Goal: Communication & Community: Share content

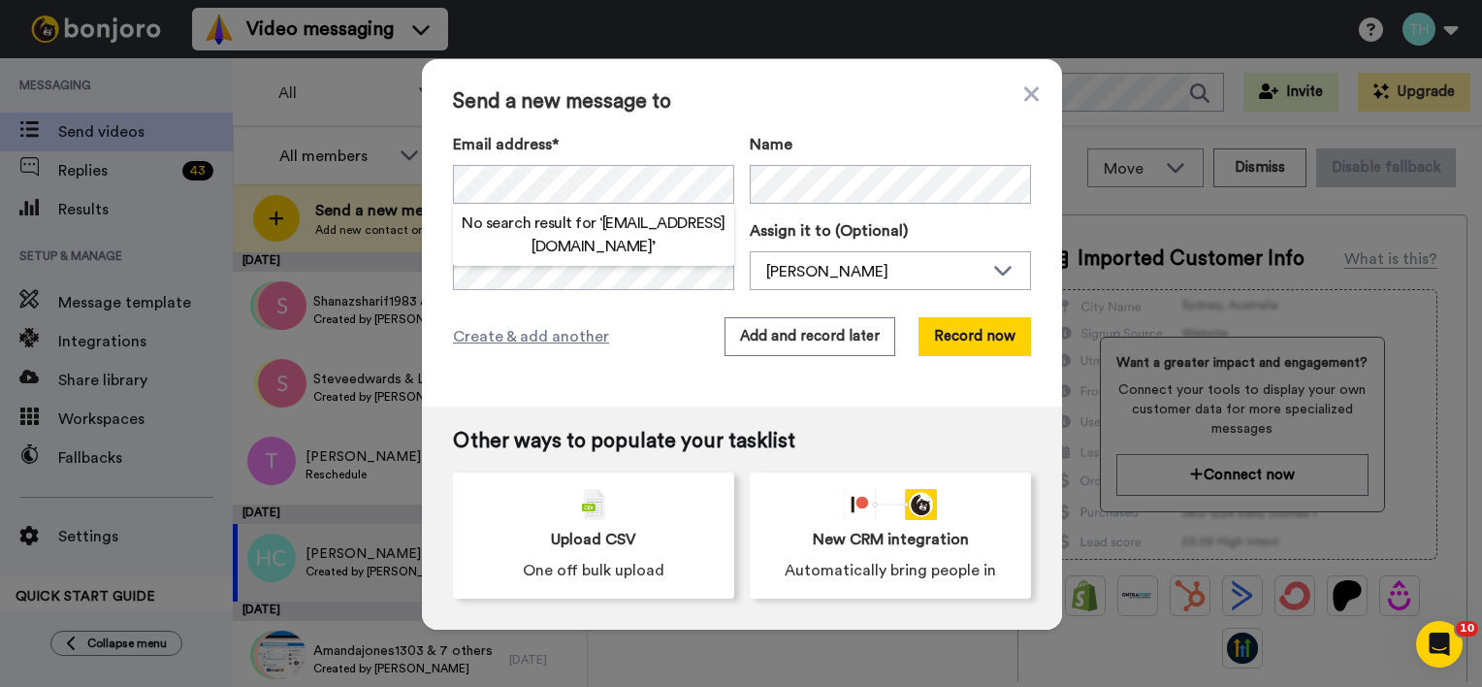
click at [555, 263] on div "No search result for ‘ lucyfarmer20@icloud.com ’" at bounding box center [593, 235] width 281 height 62
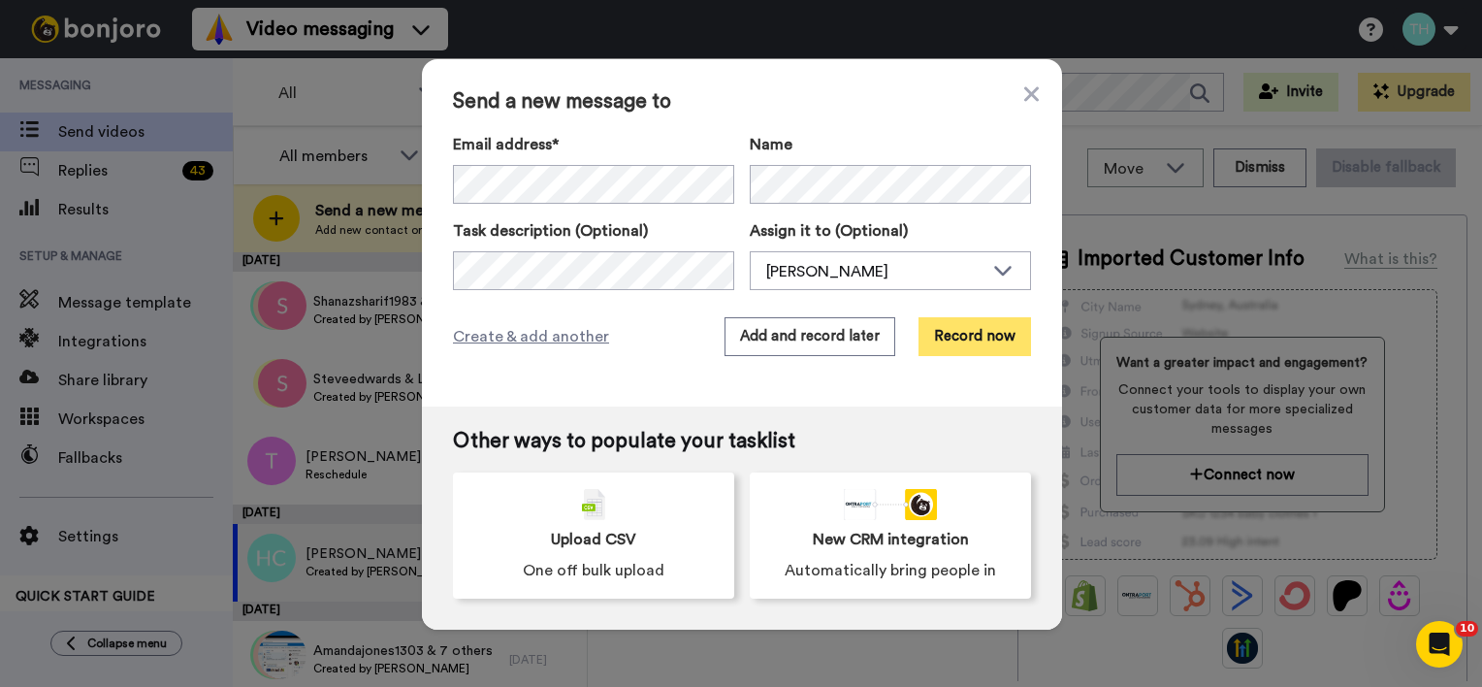
click at [955, 338] on button "Record now" at bounding box center [975, 336] width 113 height 39
click at [966, 340] on button "Record now" at bounding box center [975, 336] width 113 height 39
click at [1029, 92] on icon at bounding box center [1031, 93] width 15 height 23
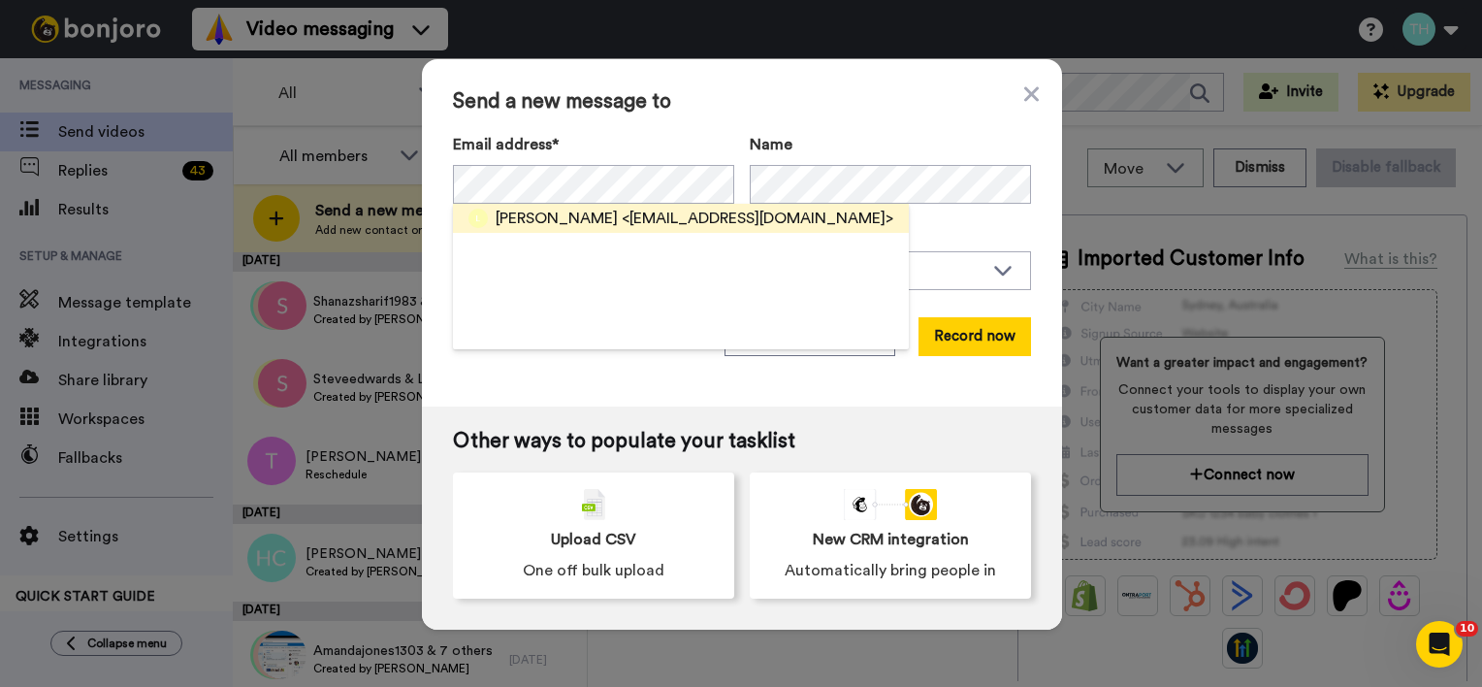
click at [642, 229] on span "<[EMAIL_ADDRESS][DOMAIN_NAME]>" at bounding box center [758, 218] width 272 height 23
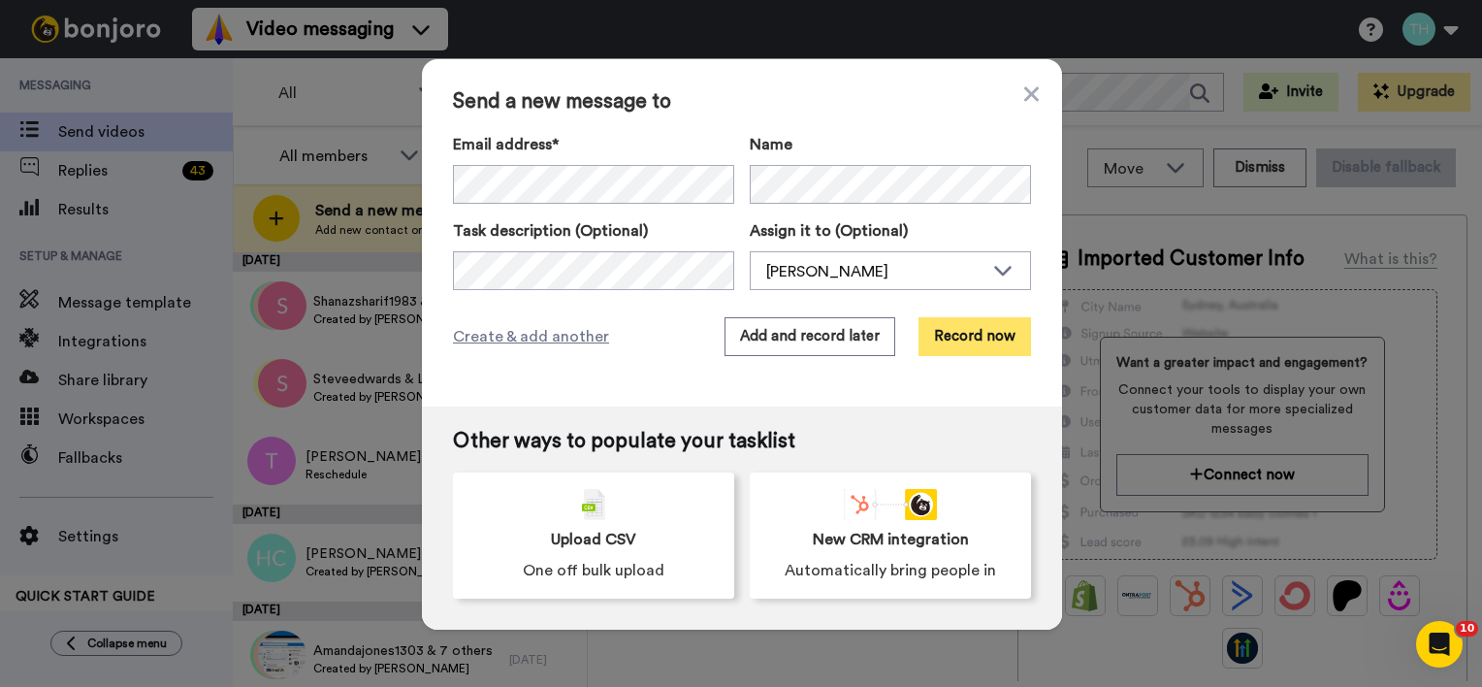
click at [953, 328] on button "Record now" at bounding box center [975, 336] width 113 height 39
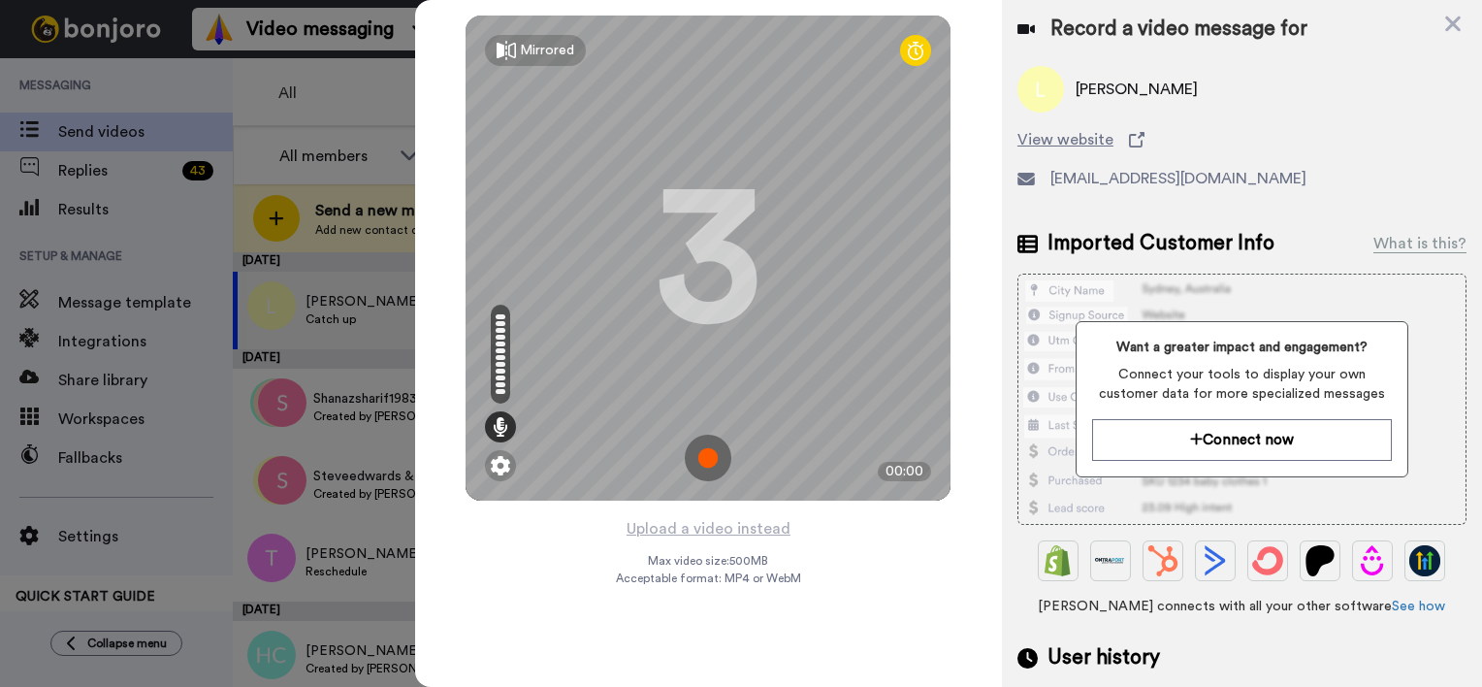
click at [712, 458] on img at bounding box center [708, 458] width 47 height 47
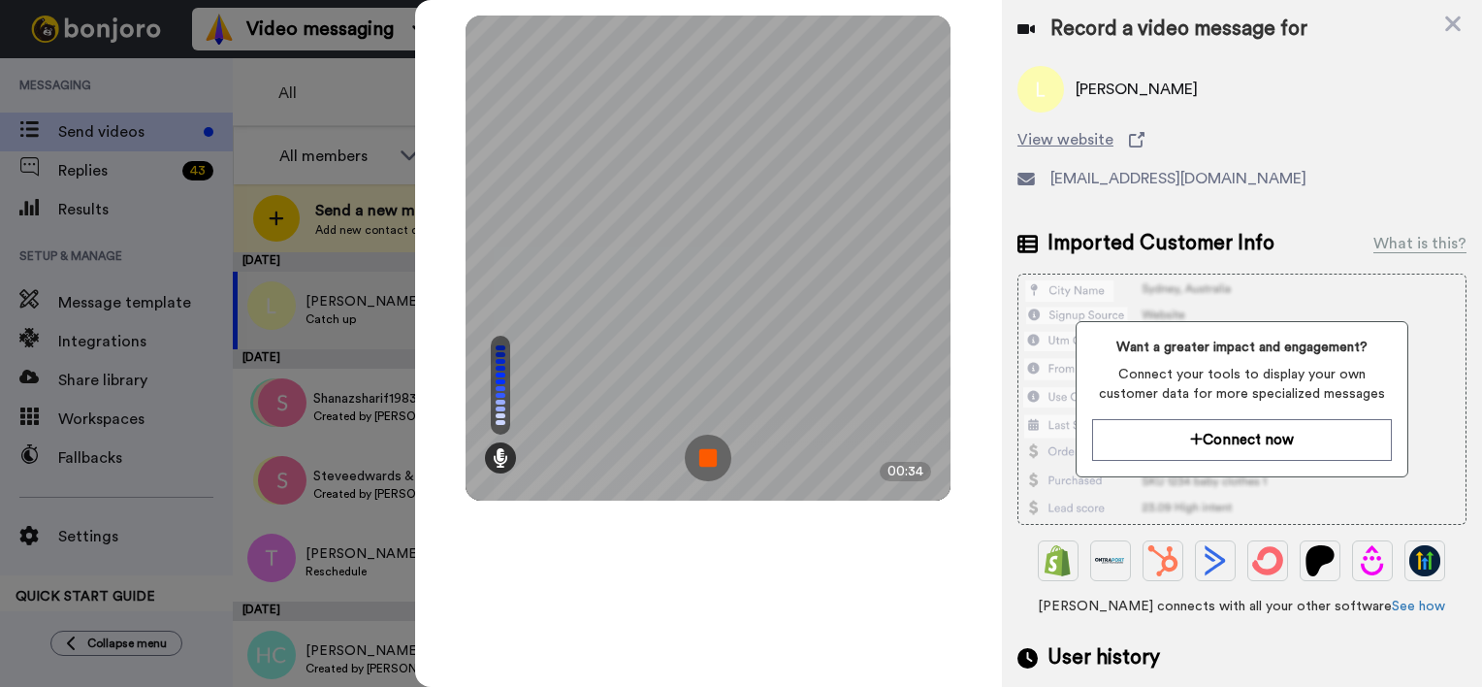
click at [713, 458] on img at bounding box center [708, 458] width 47 height 47
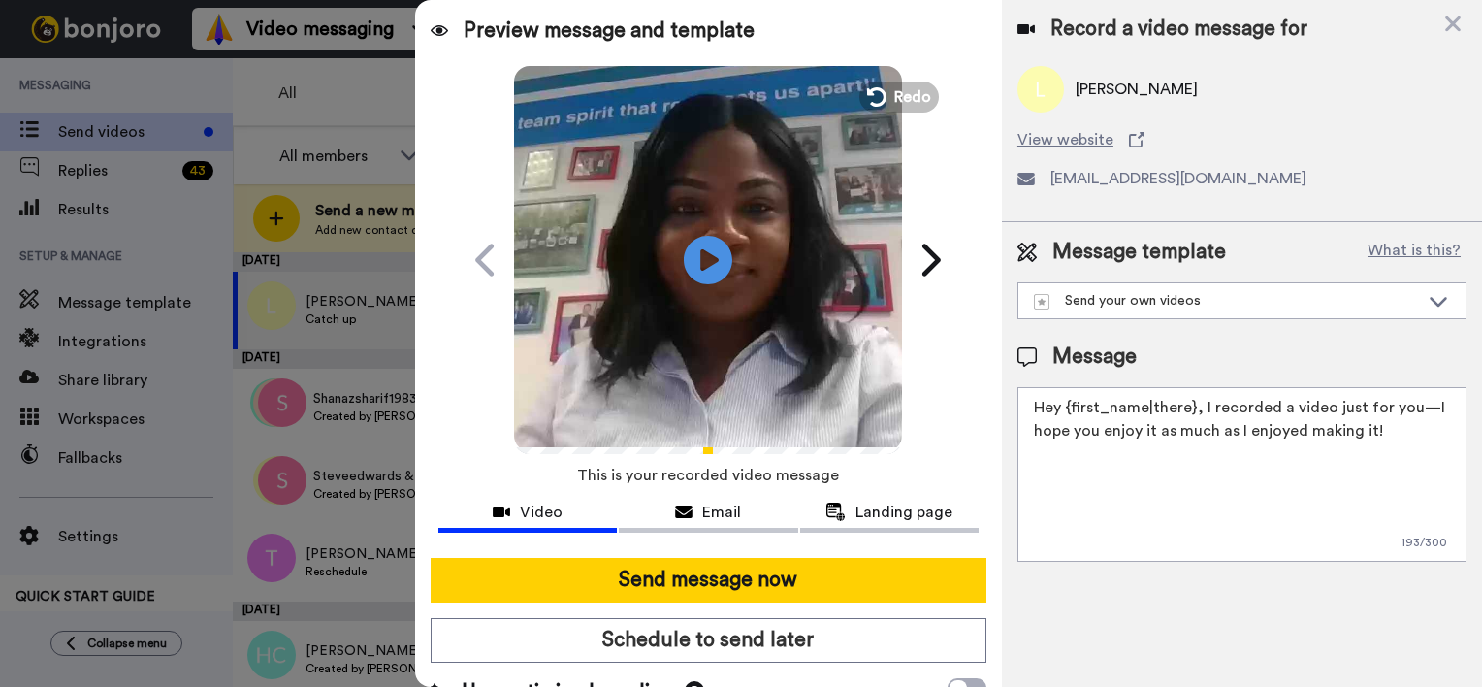
click at [1192, 407] on textarea "Hey {first_name|there}, I recorded a video just for you—I hope you enjoy it as …" at bounding box center [1241, 474] width 449 height 175
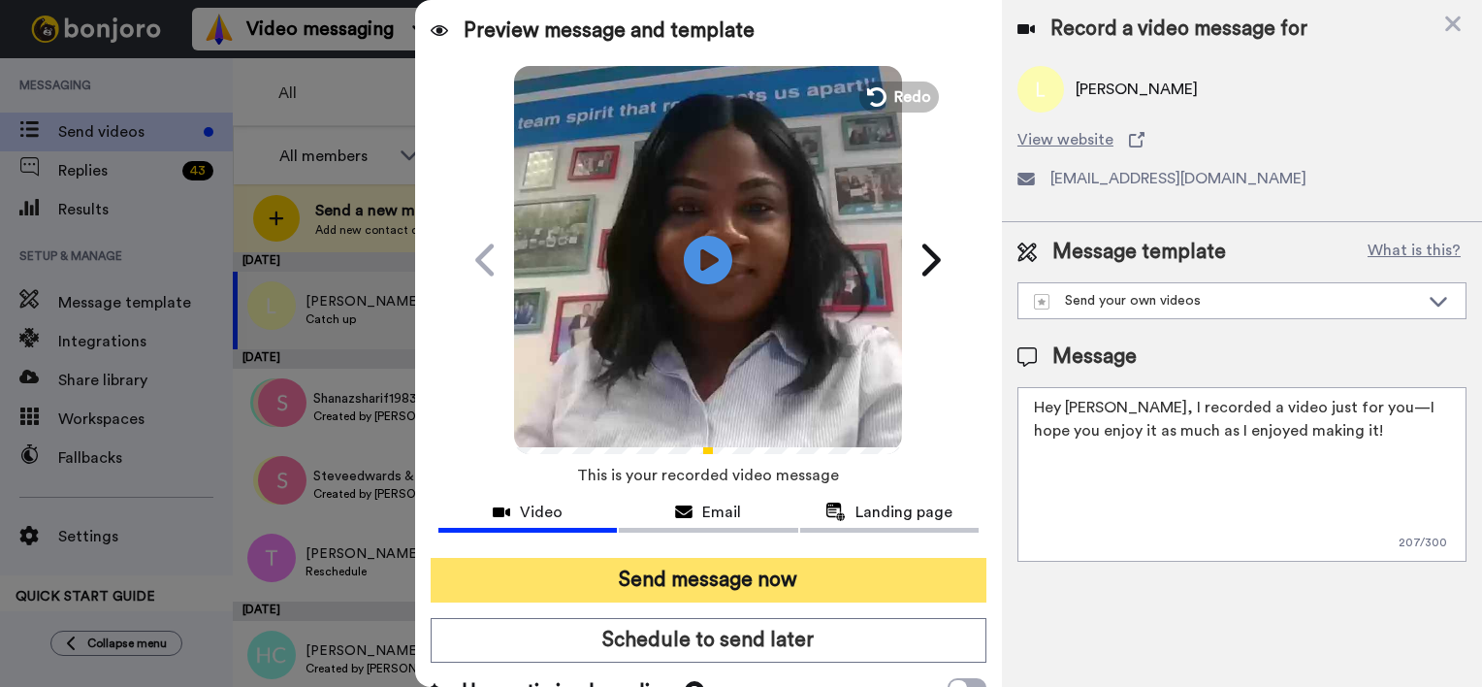
type textarea "Hey [PERSON_NAME], I recorded a video just for you—I hope you enjoy it as much …"
click at [758, 566] on button "Send message now" at bounding box center [709, 580] width 556 height 45
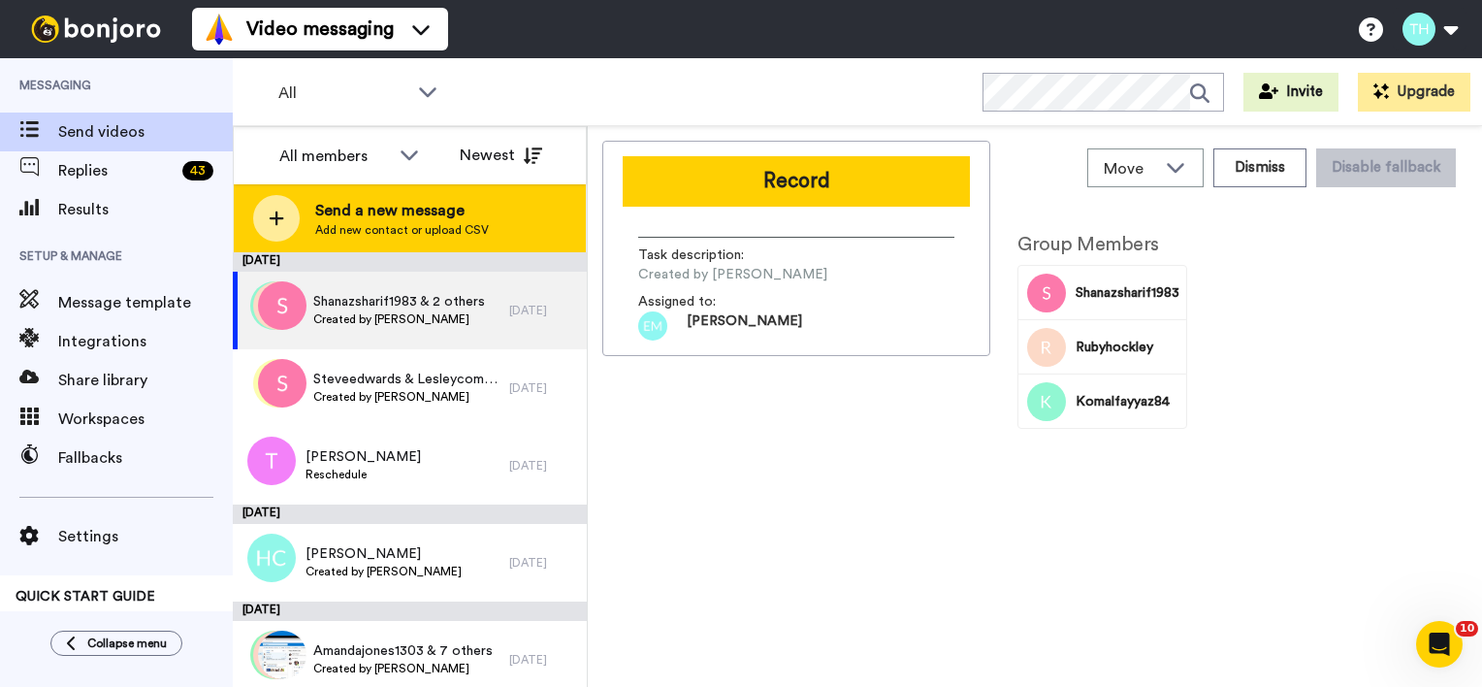
click at [469, 216] on span "Send a new message" at bounding box center [402, 210] width 174 height 23
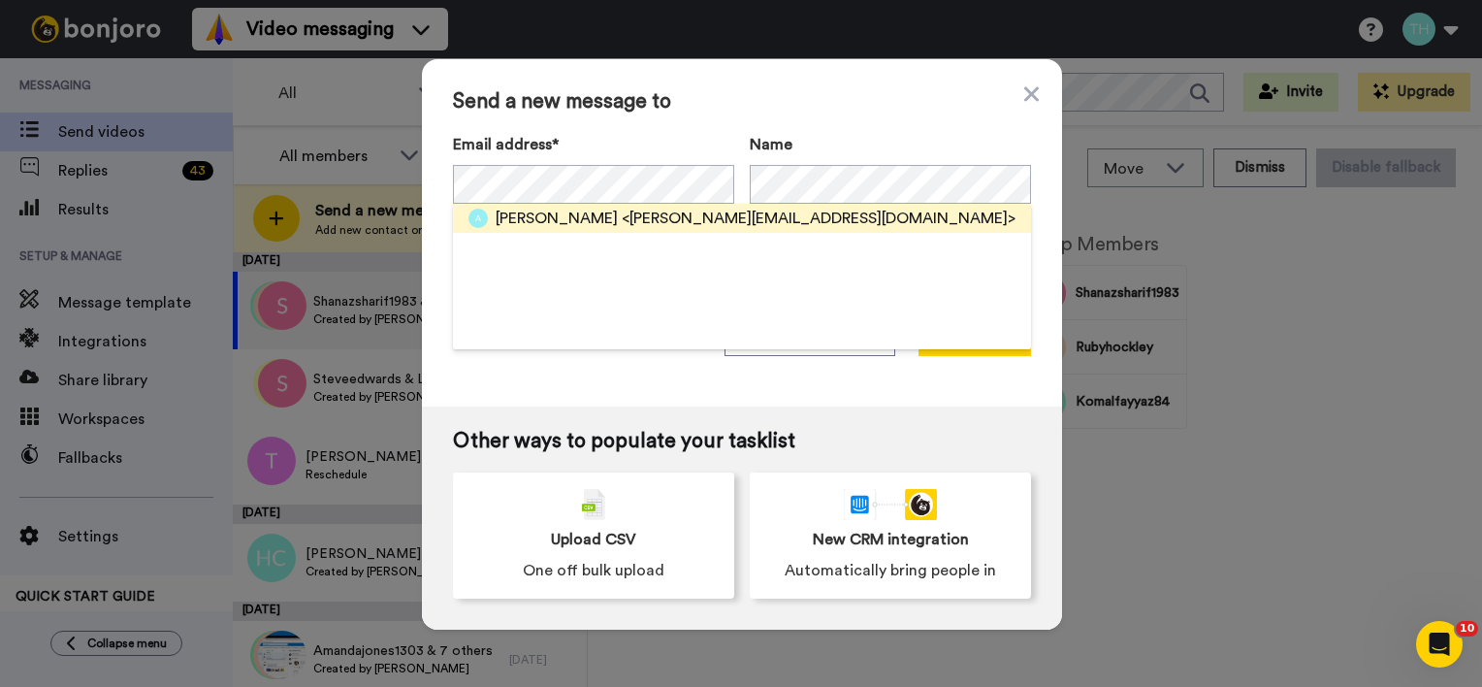
click at [622, 221] on span "<Angie.cousins@yahoo.co.uk>" at bounding box center [819, 218] width 394 height 23
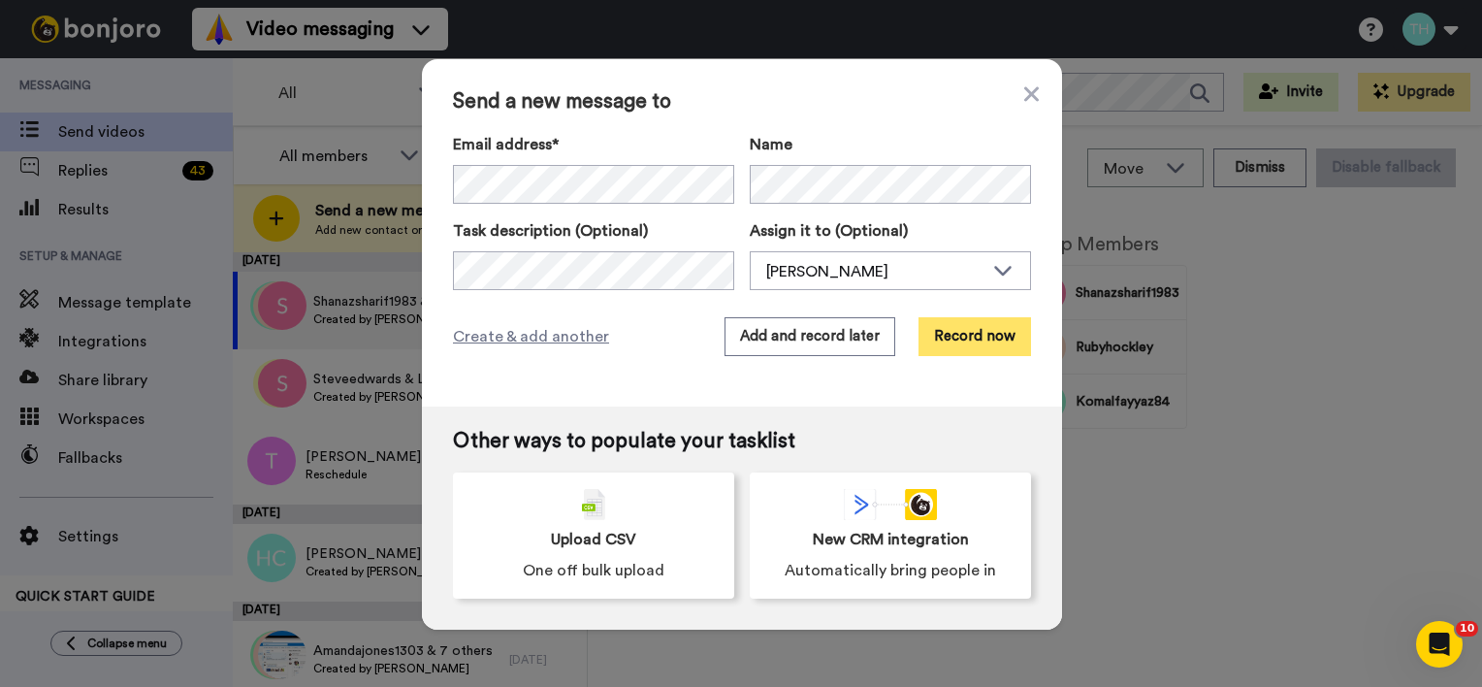
click at [961, 341] on button "Record now" at bounding box center [975, 336] width 113 height 39
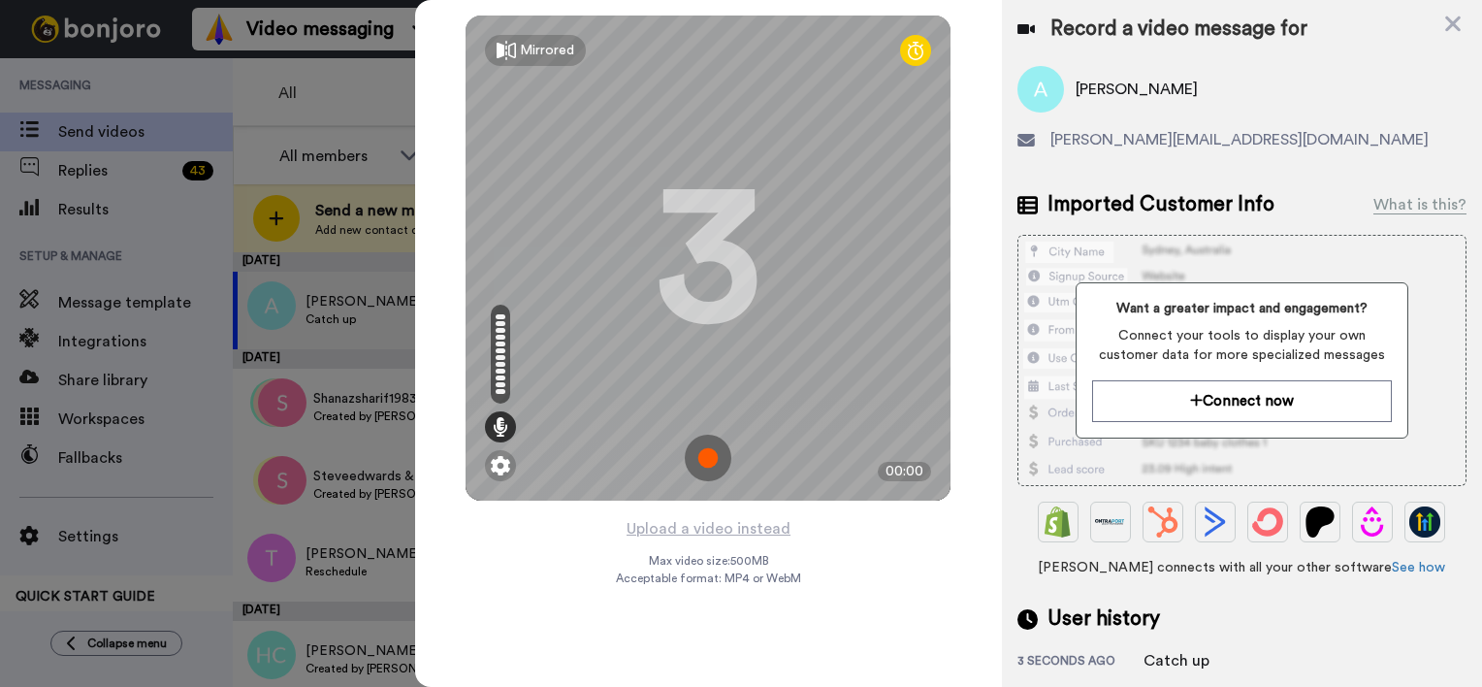
click at [718, 460] on img at bounding box center [708, 458] width 47 height 47
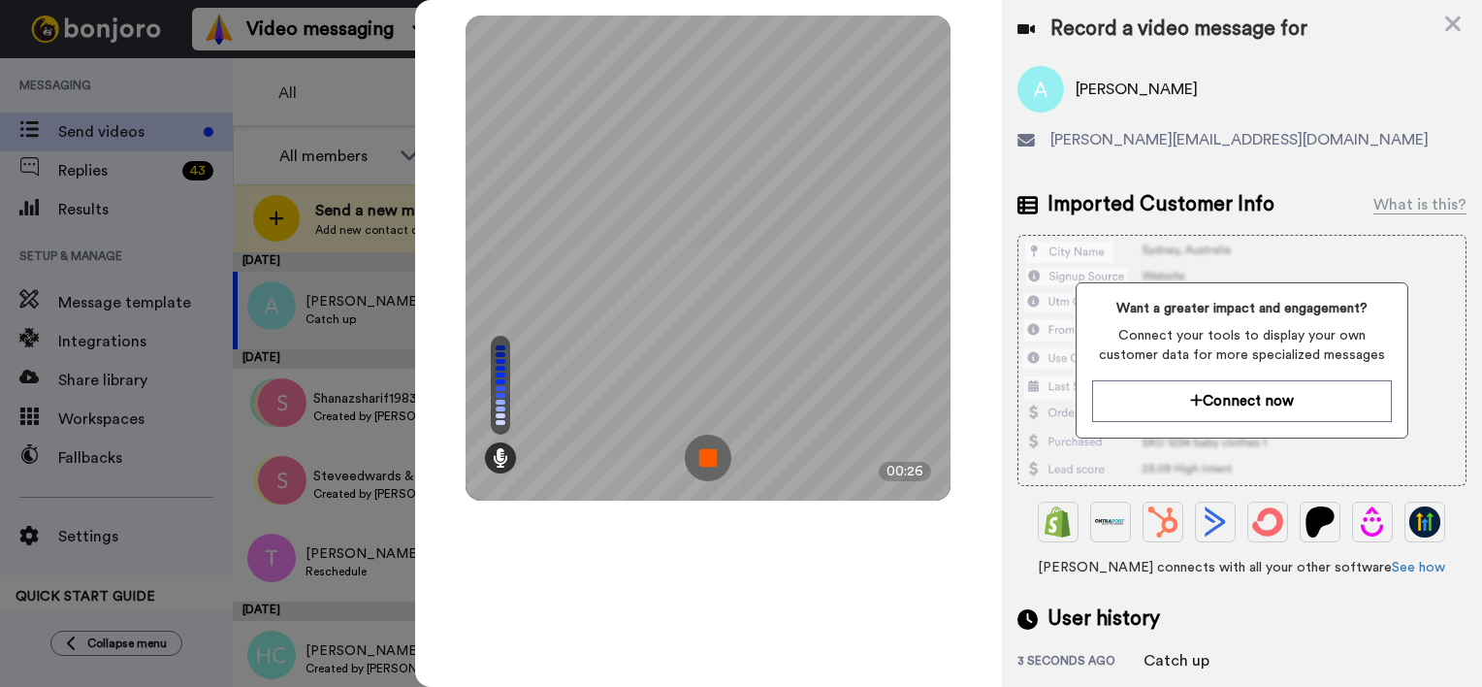
click at [713, 455] on img at bounding box center [708, 458] width 47 height 47
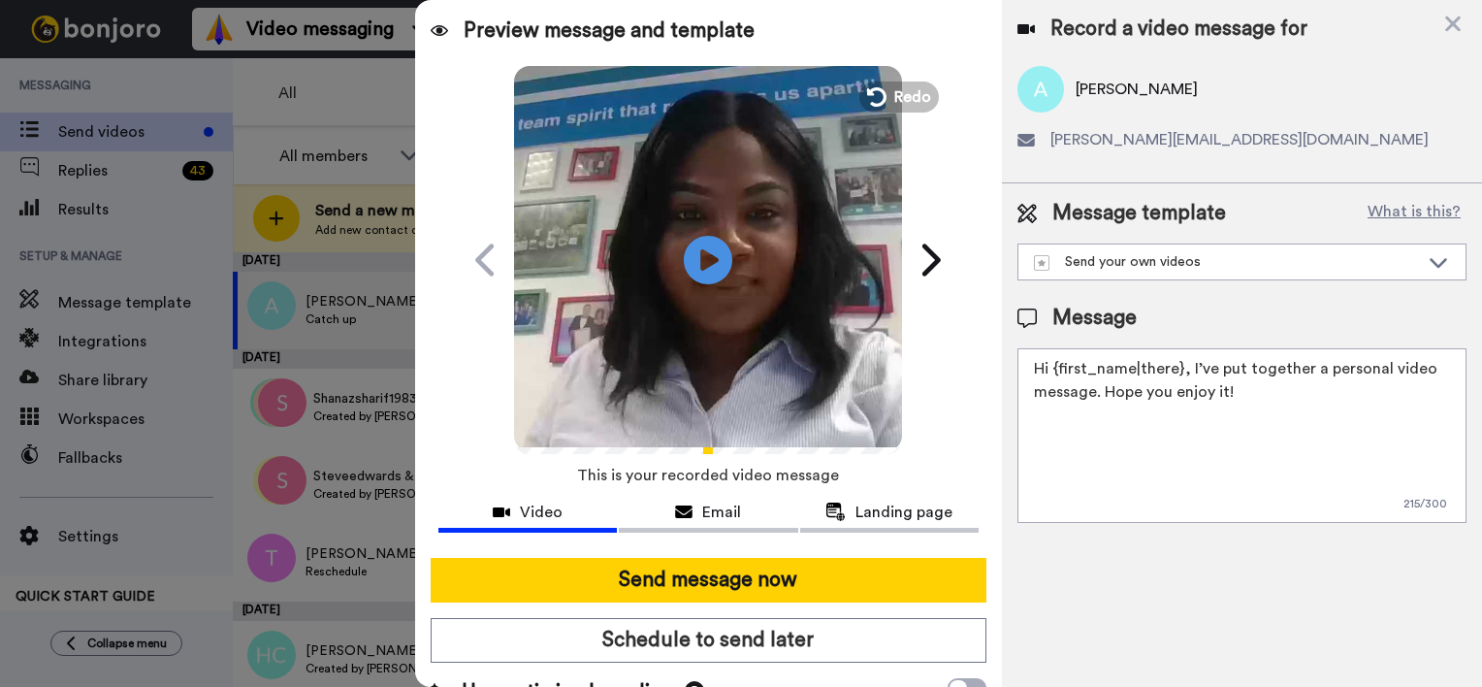
click at [1178, 366] on textarea "Hi {first_name|there}, I’ve put together a personal video message. Hope you enj…" at bounding box center [1241, 435] width 449 height 175
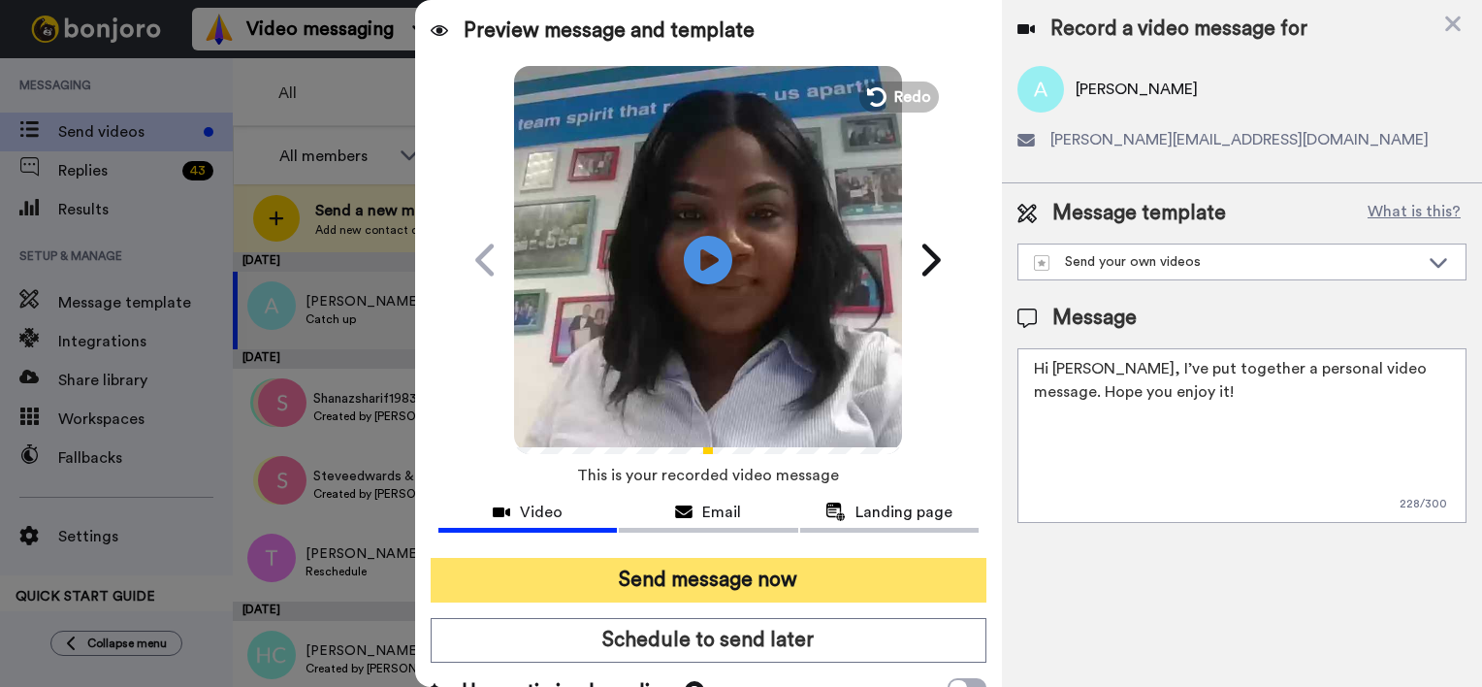
type textarea "Hi Angie, I’ve put together a personal video message. Hope you enjoy it!"
click at [772, 585] on button "Send message now" at bounding box center [709, 580] width 556 height 45
